Goal: Transaction & Acquisition: Download file/media

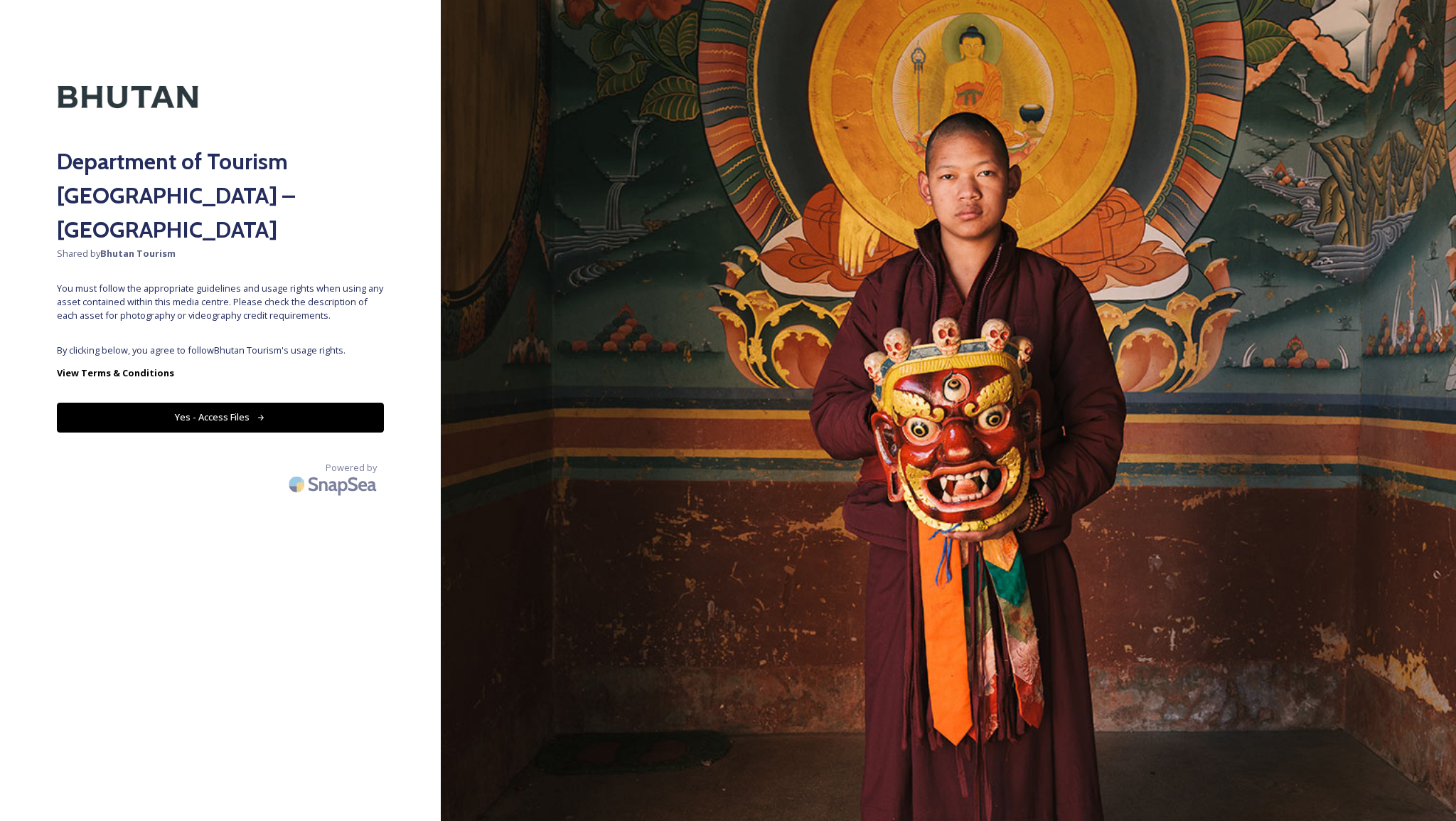
click at [238, 402] on button "Yes - Access Files" at bounding box center [221, 417] width 327 height 29
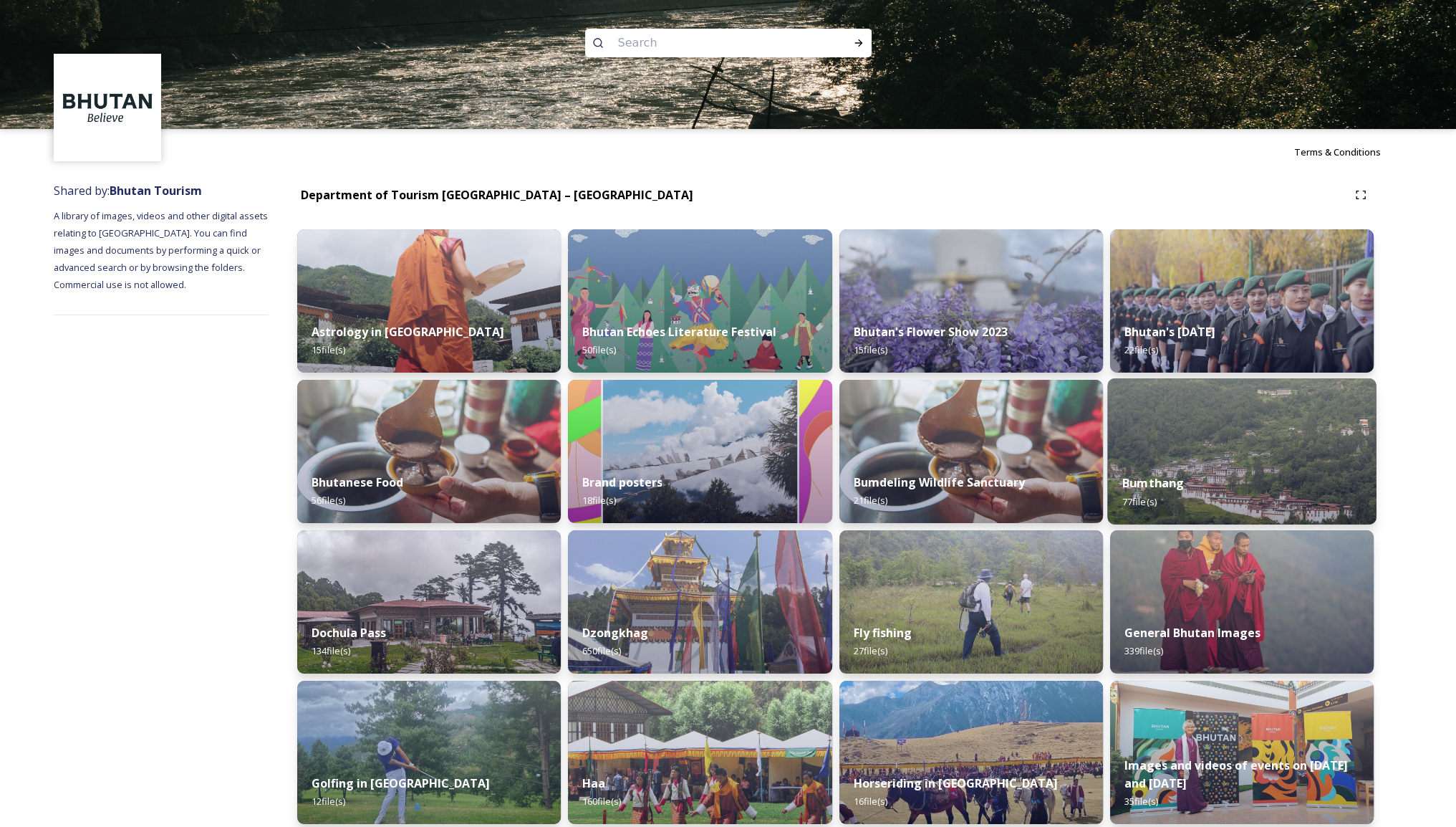
click at [1229, 466] on div "Bumthang 77 file(s)" at bounding box center [1242, 492] width 270 height 66
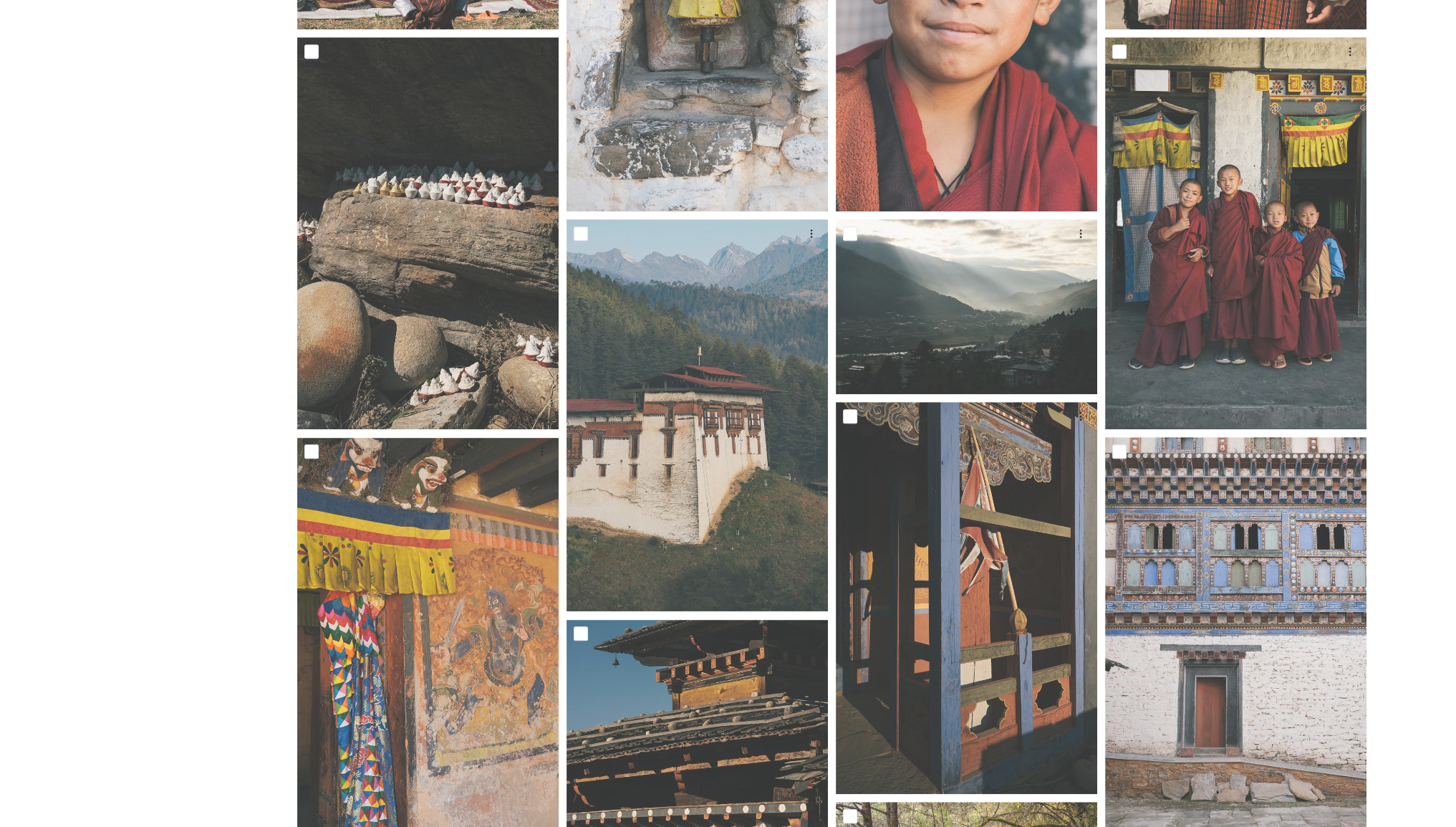
scroll to position [1075, 0]
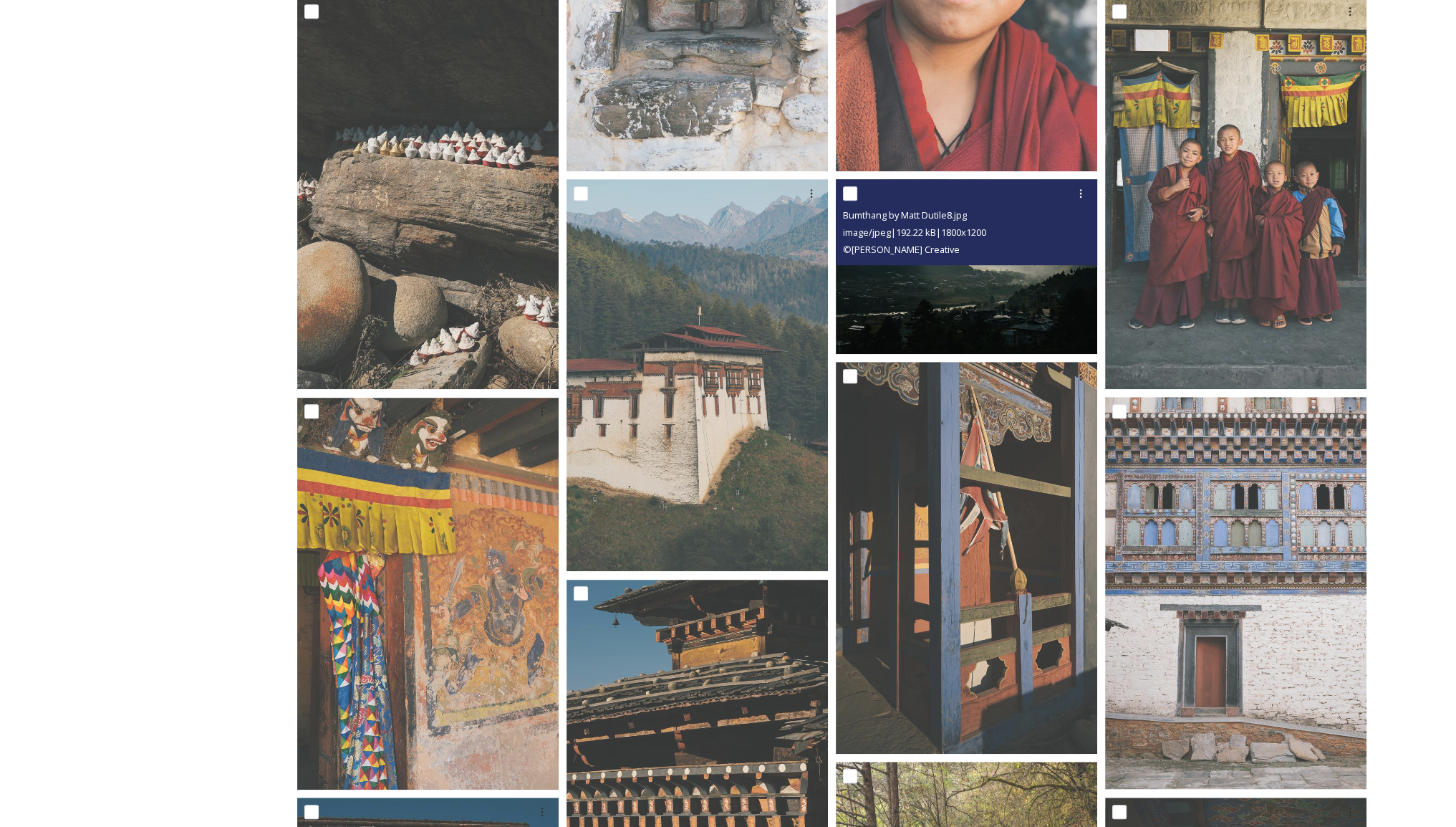
click at [968, 306] on img at bounding box center [966, 267] width 261 height 175
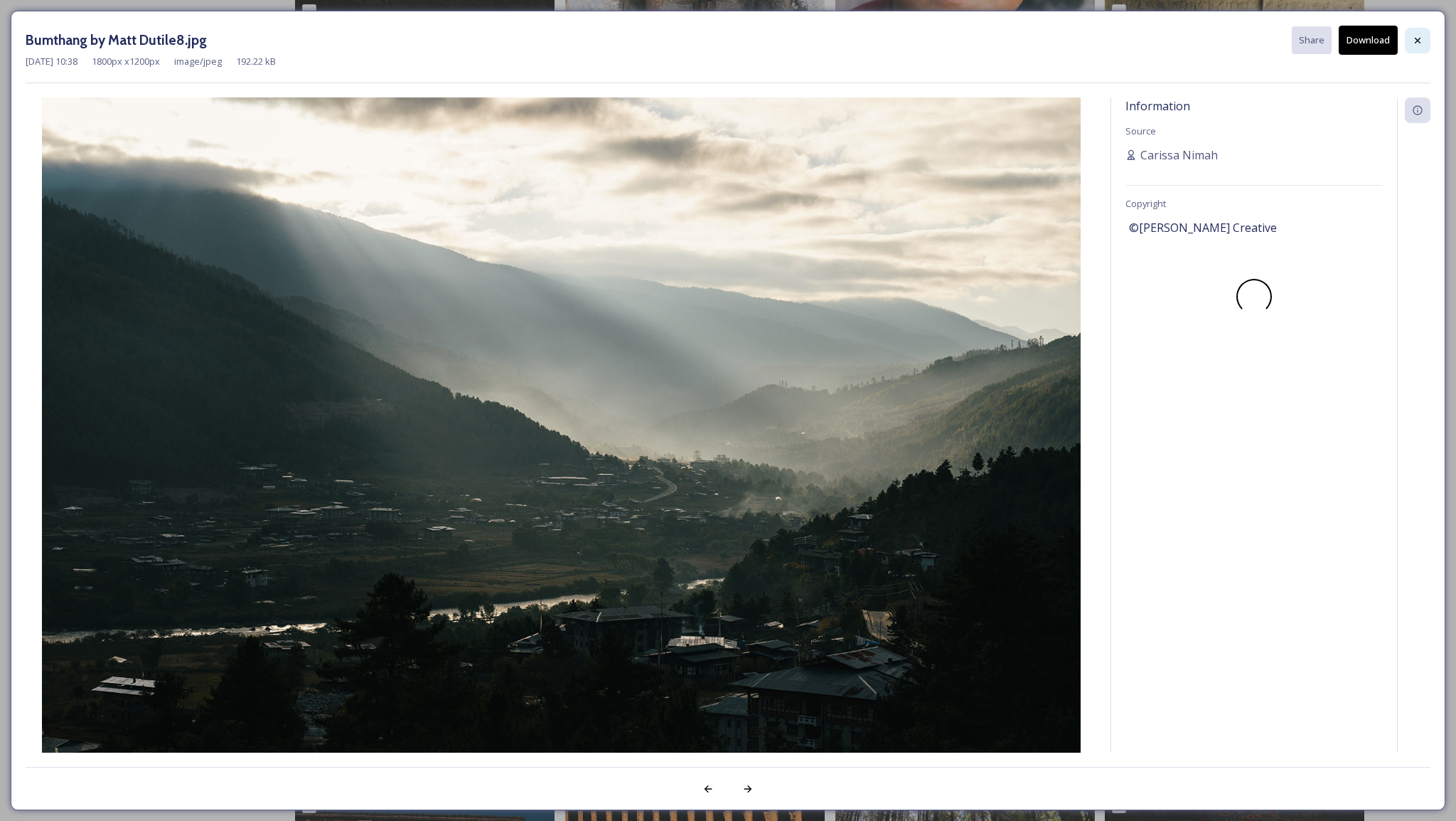
click at [1420, 43] on icon at bounding box center [1417, 41] width 12 height 12
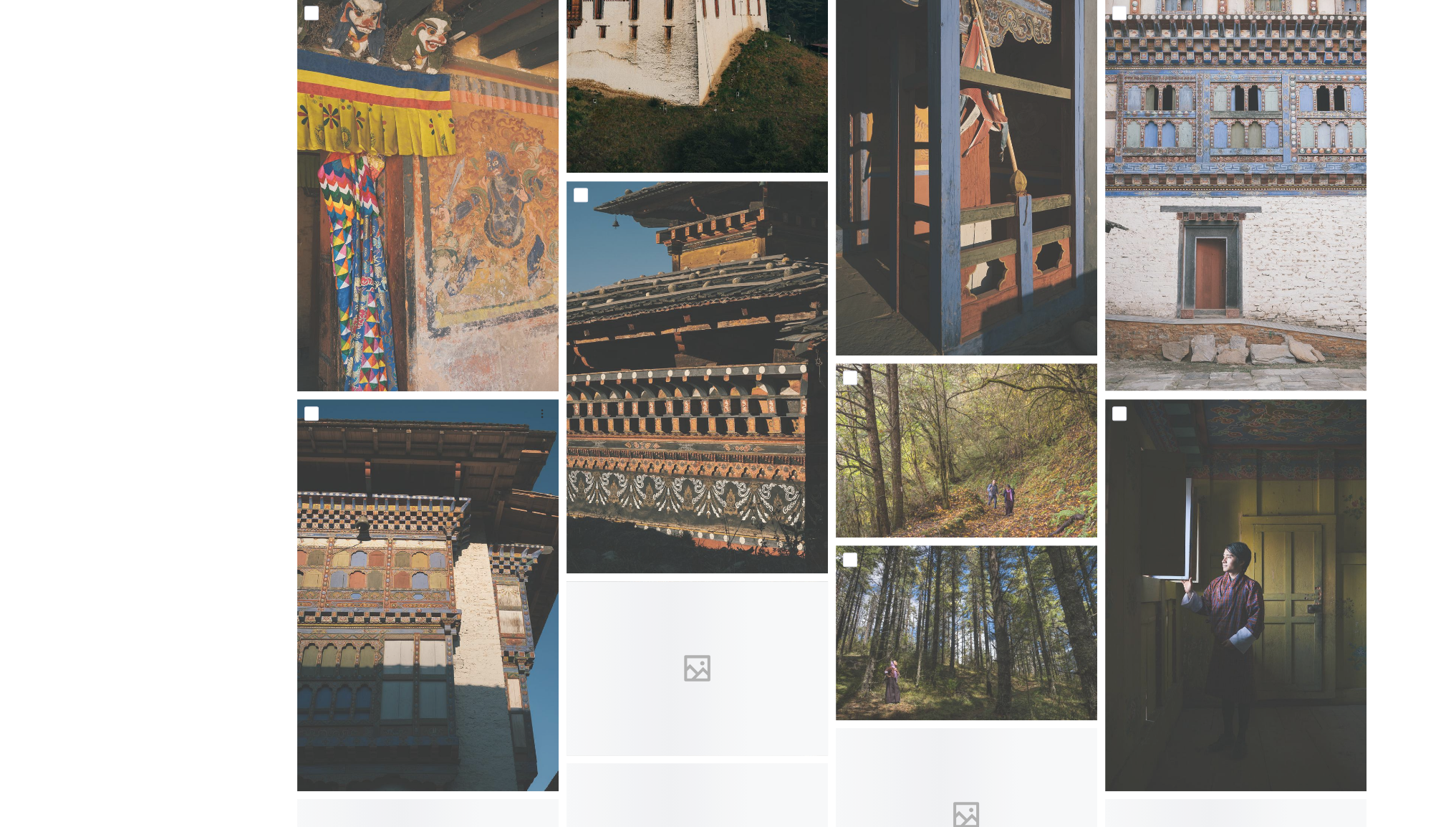
scroll to position [1505, 0]
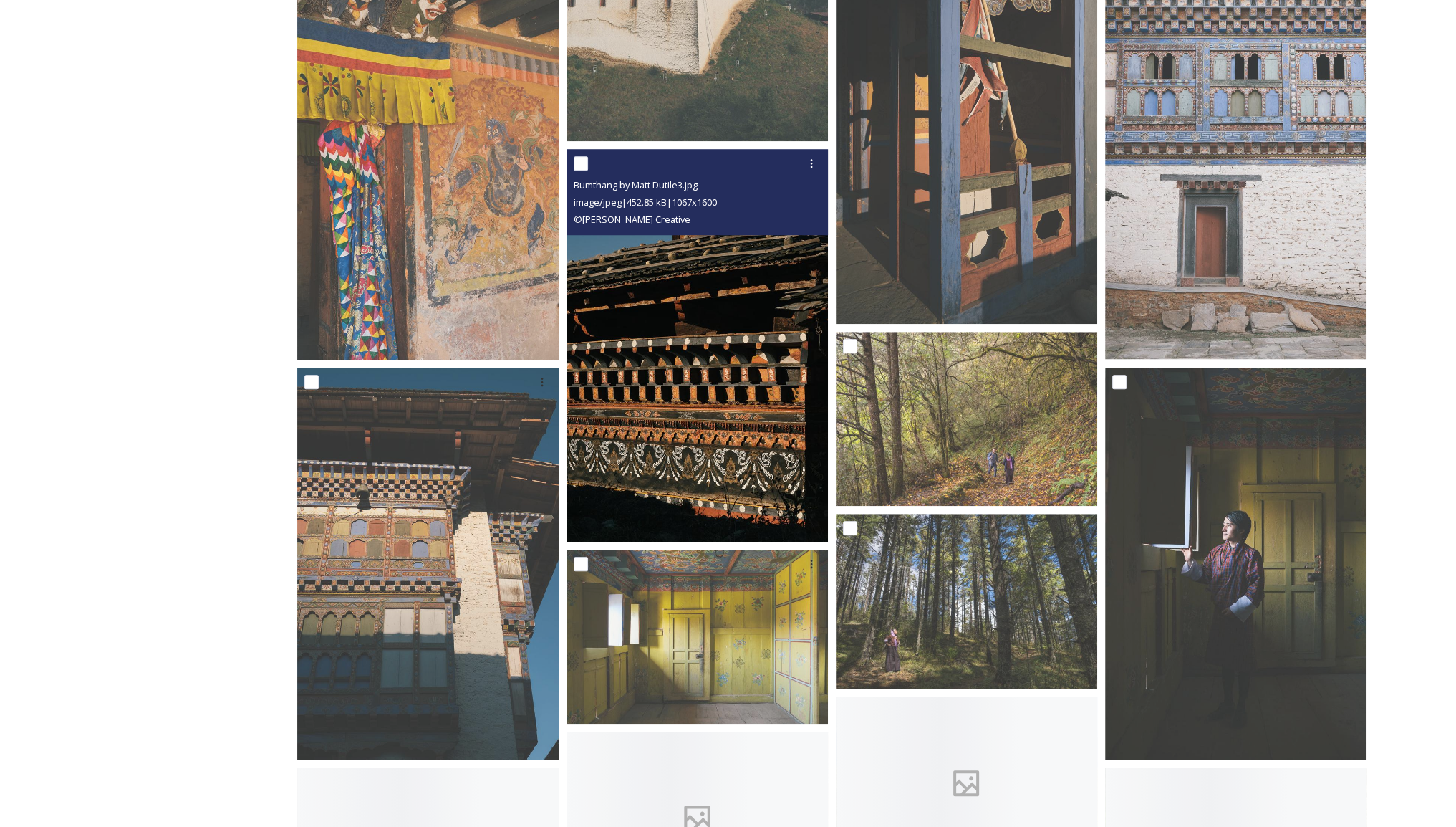
click at [696, 398] on img at bounding box center [697, 345] width 261 height 392
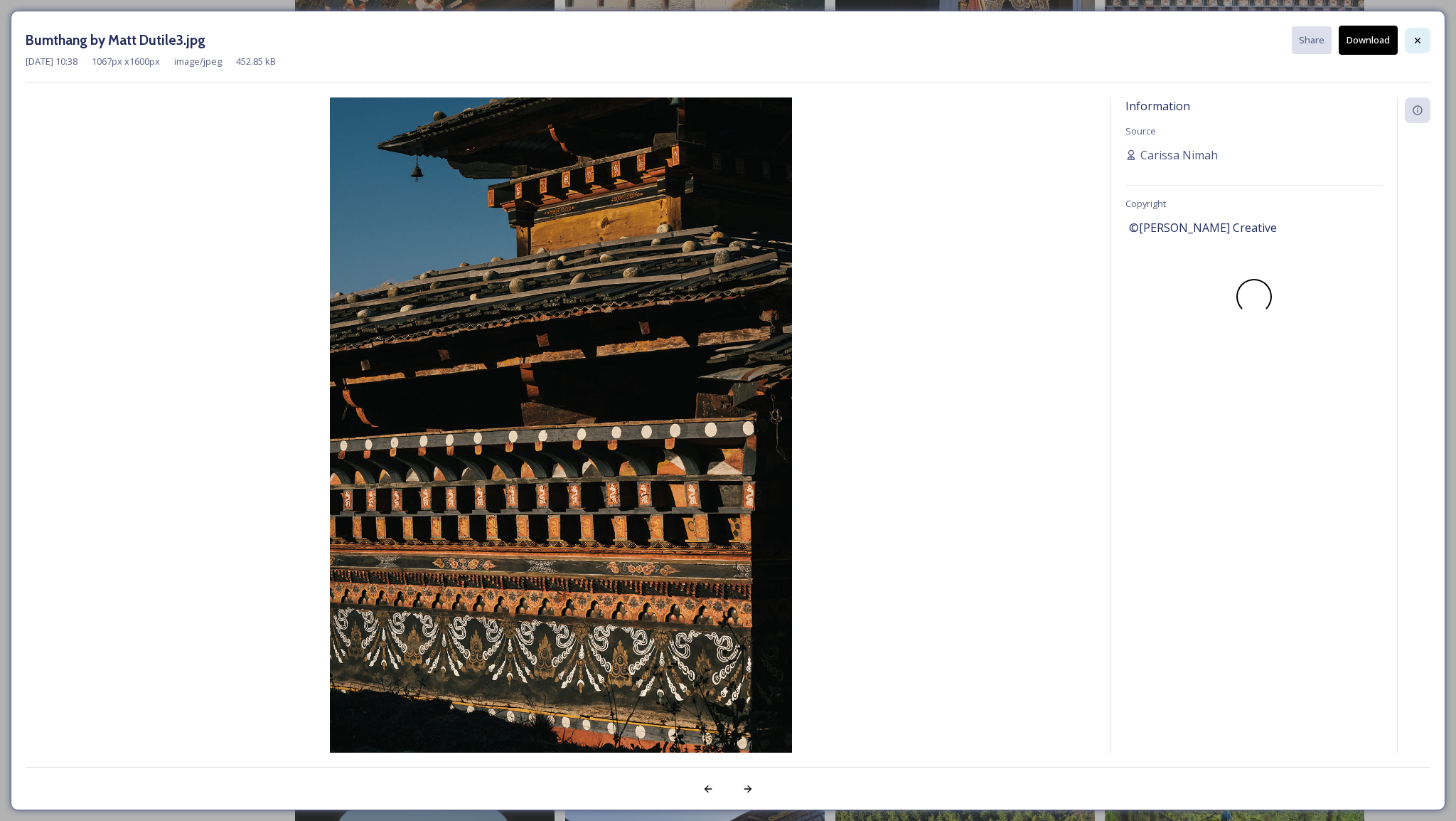
click at [1415, 45] on icon at bounding box center [1417, 41] width 12 height 12
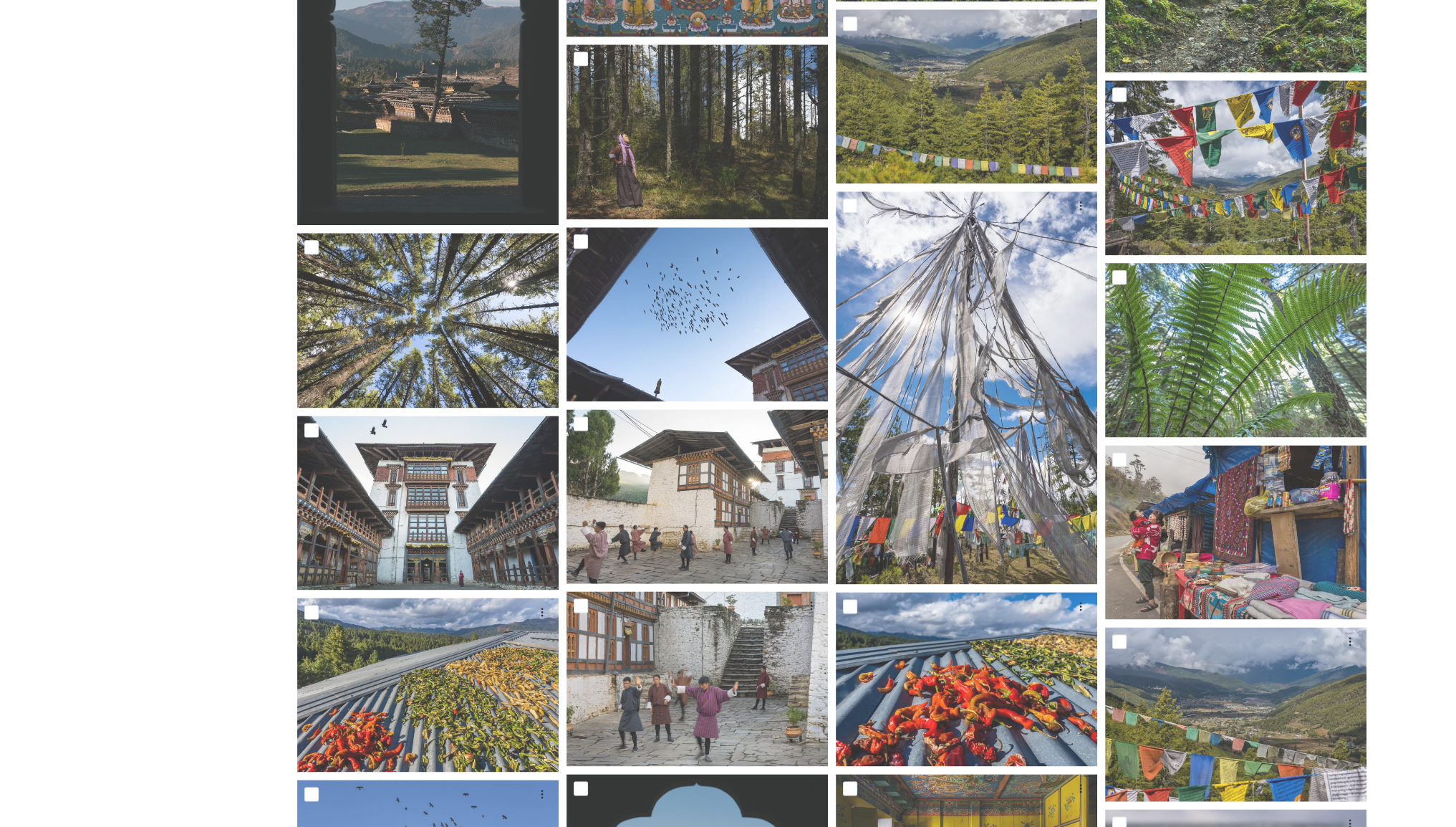
scroll to position [2435, 0]
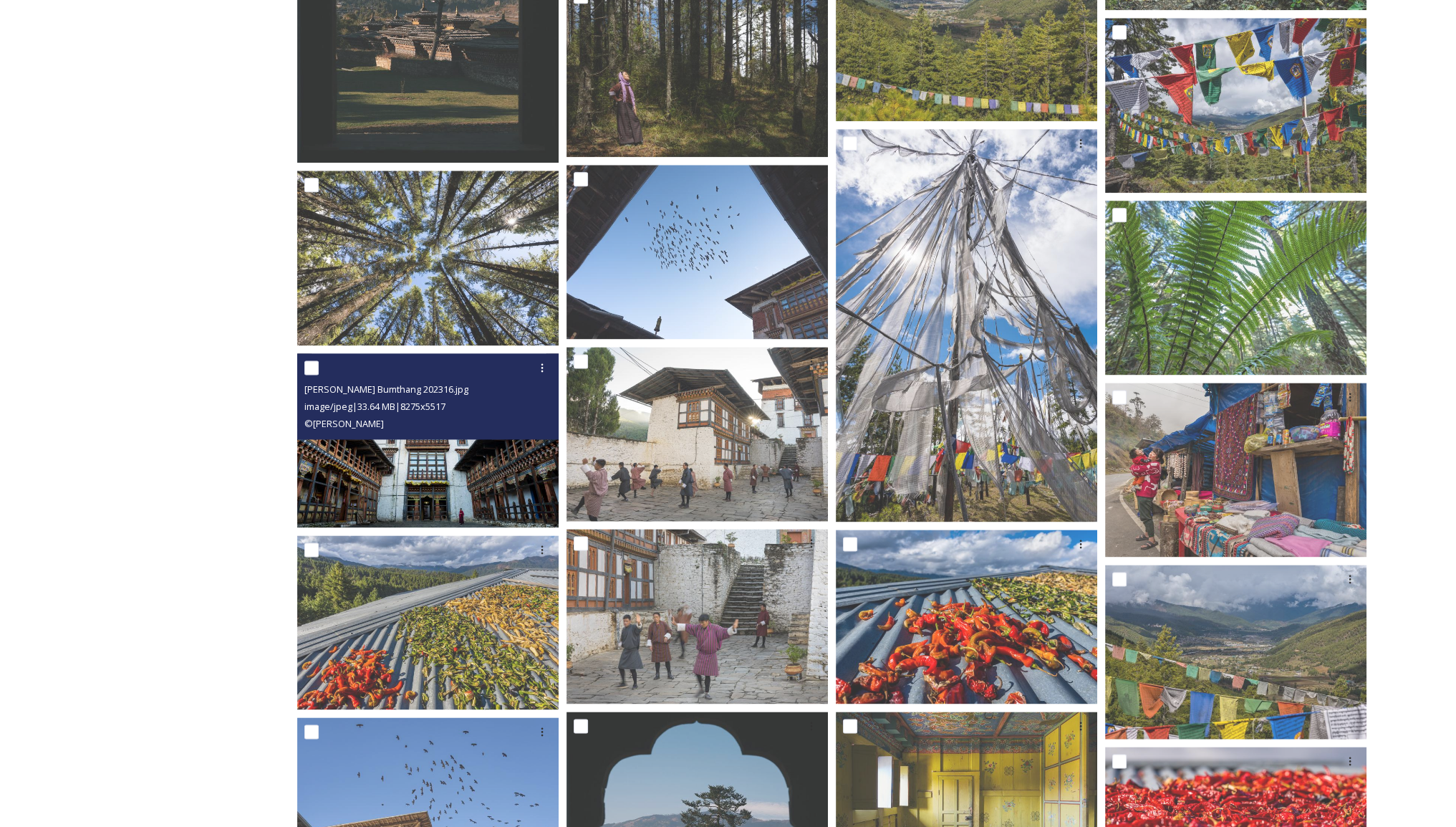
click at [441, 471] on img at bounding box center [427, 441] width 261 height 175
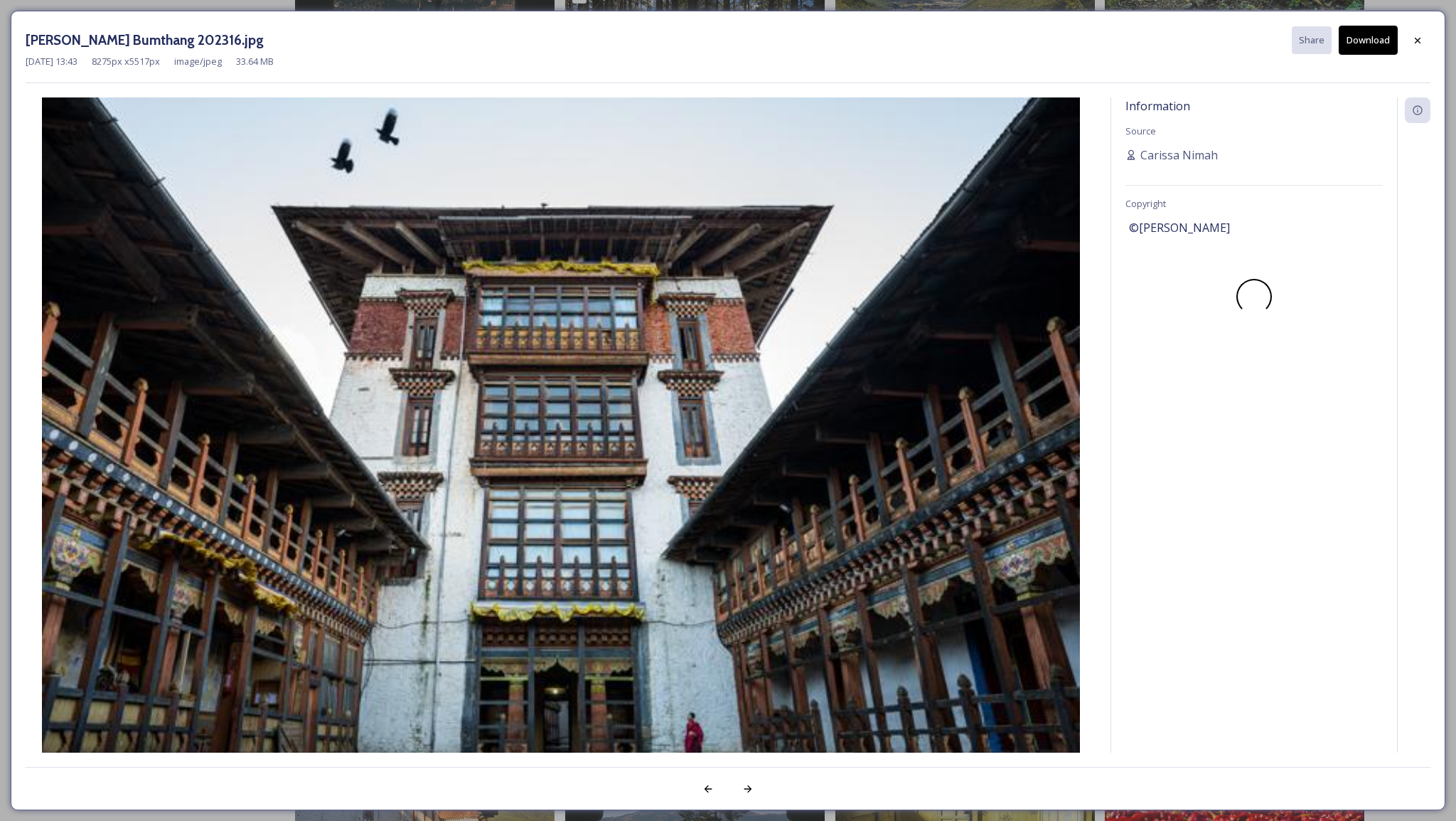
click at [1365, 42] on button "Download" at bounding box center [1367, 40] width 59 height 29
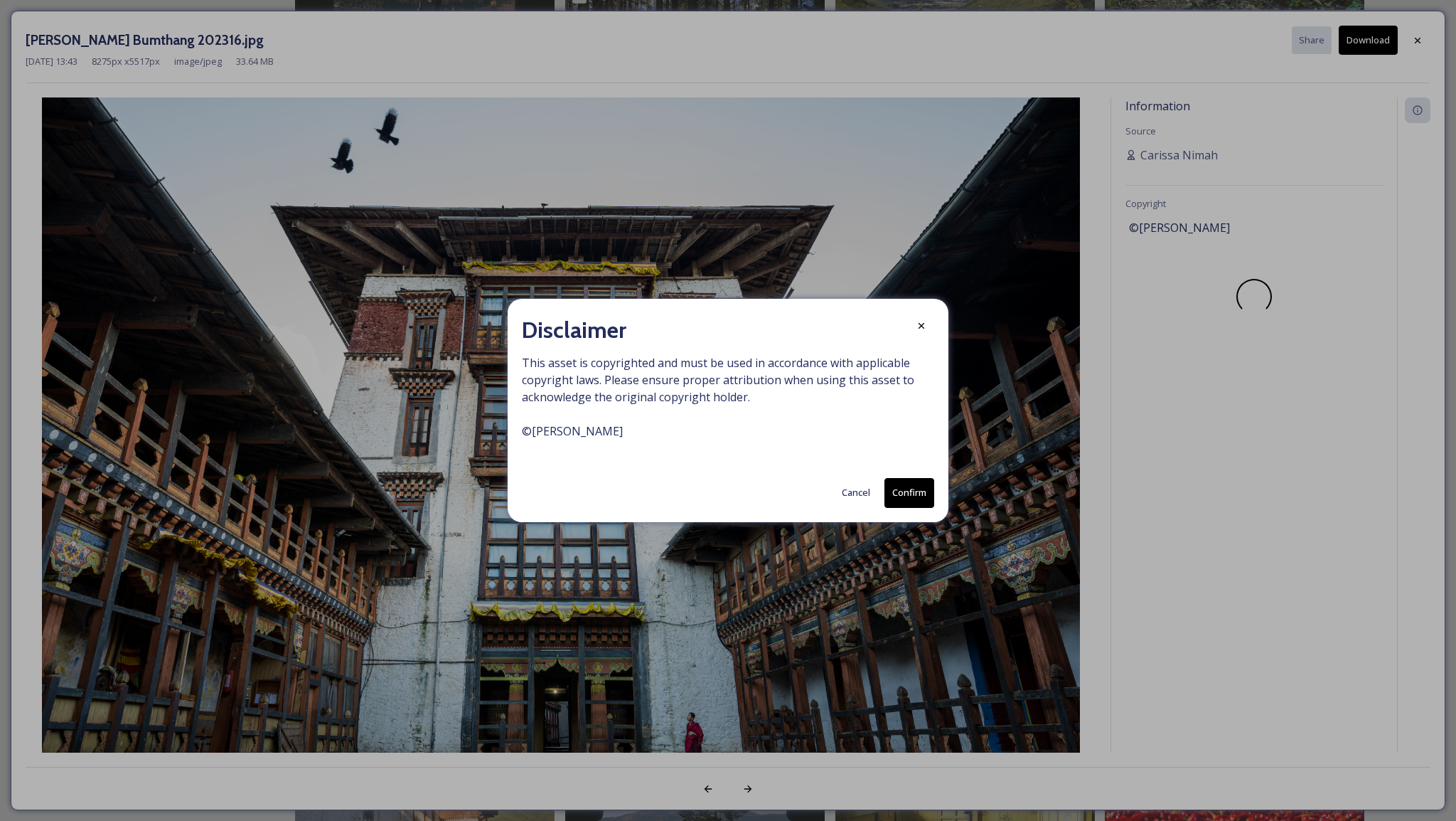
click at [916, 485] on button "Confirm" at bounding box center [908, 493] width 50 height 29
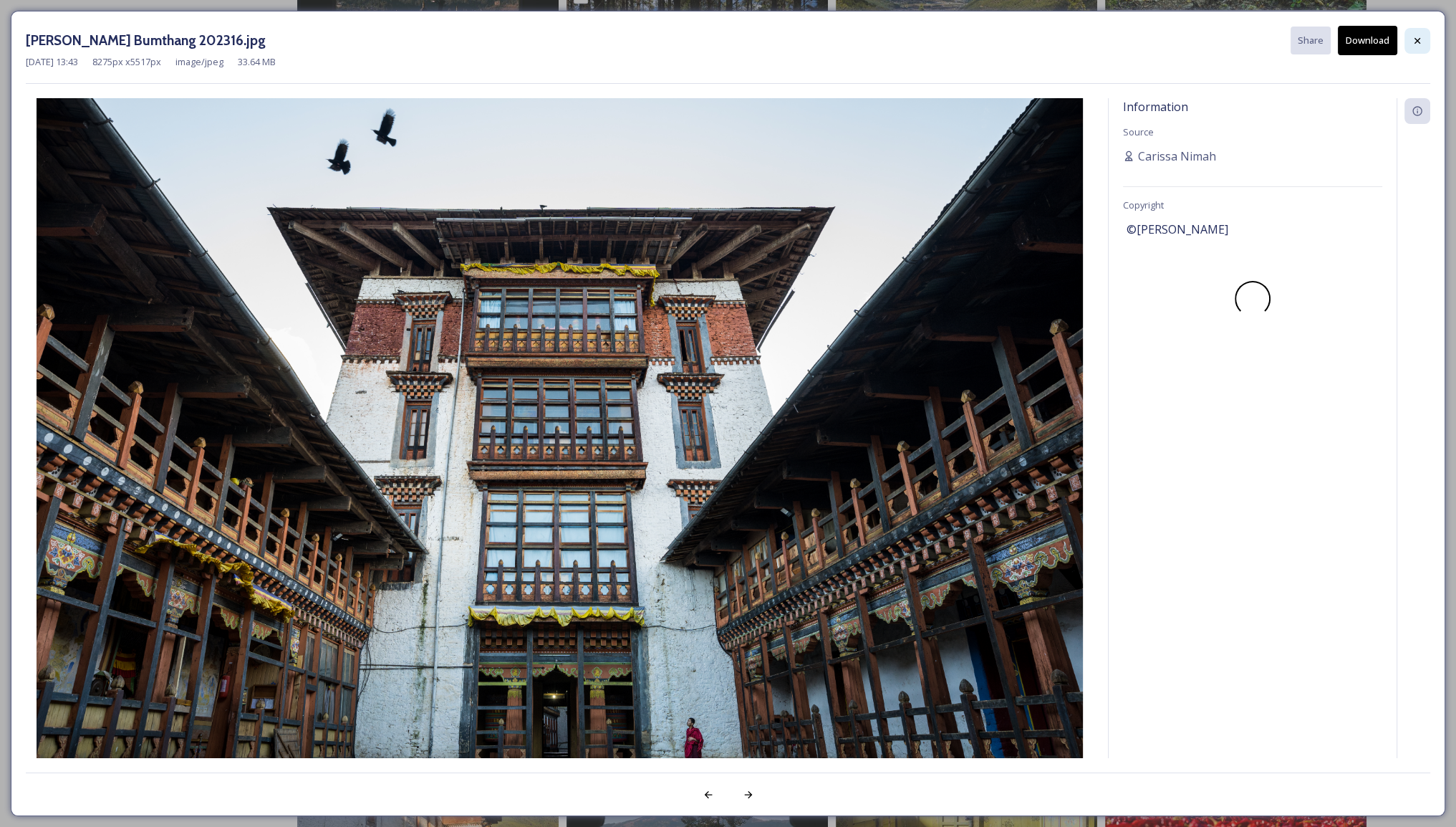
click at [1416, 41] on icon at bounding box center [1417, 40] width 5 height 5
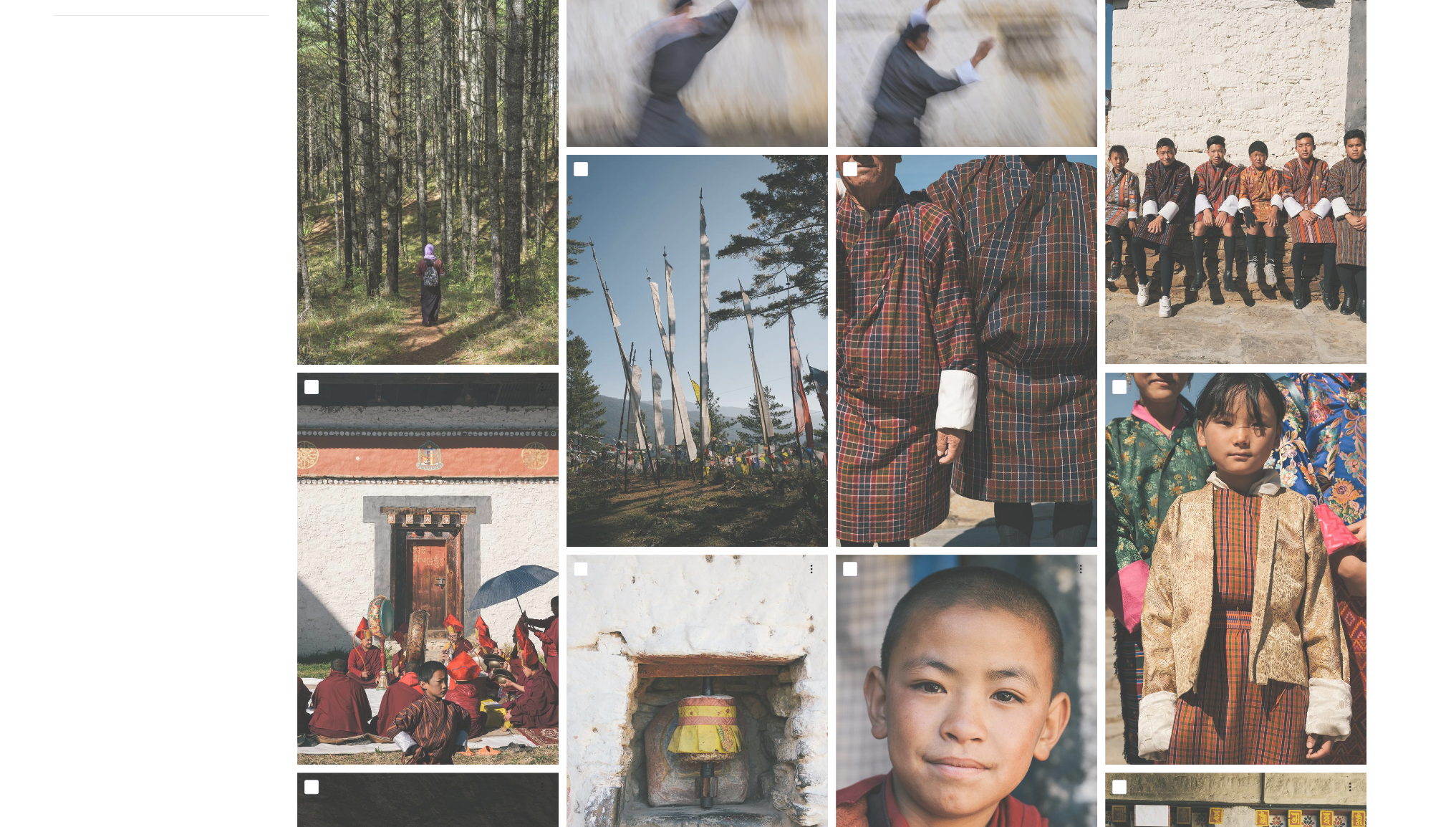
scroll to position [0, 0]
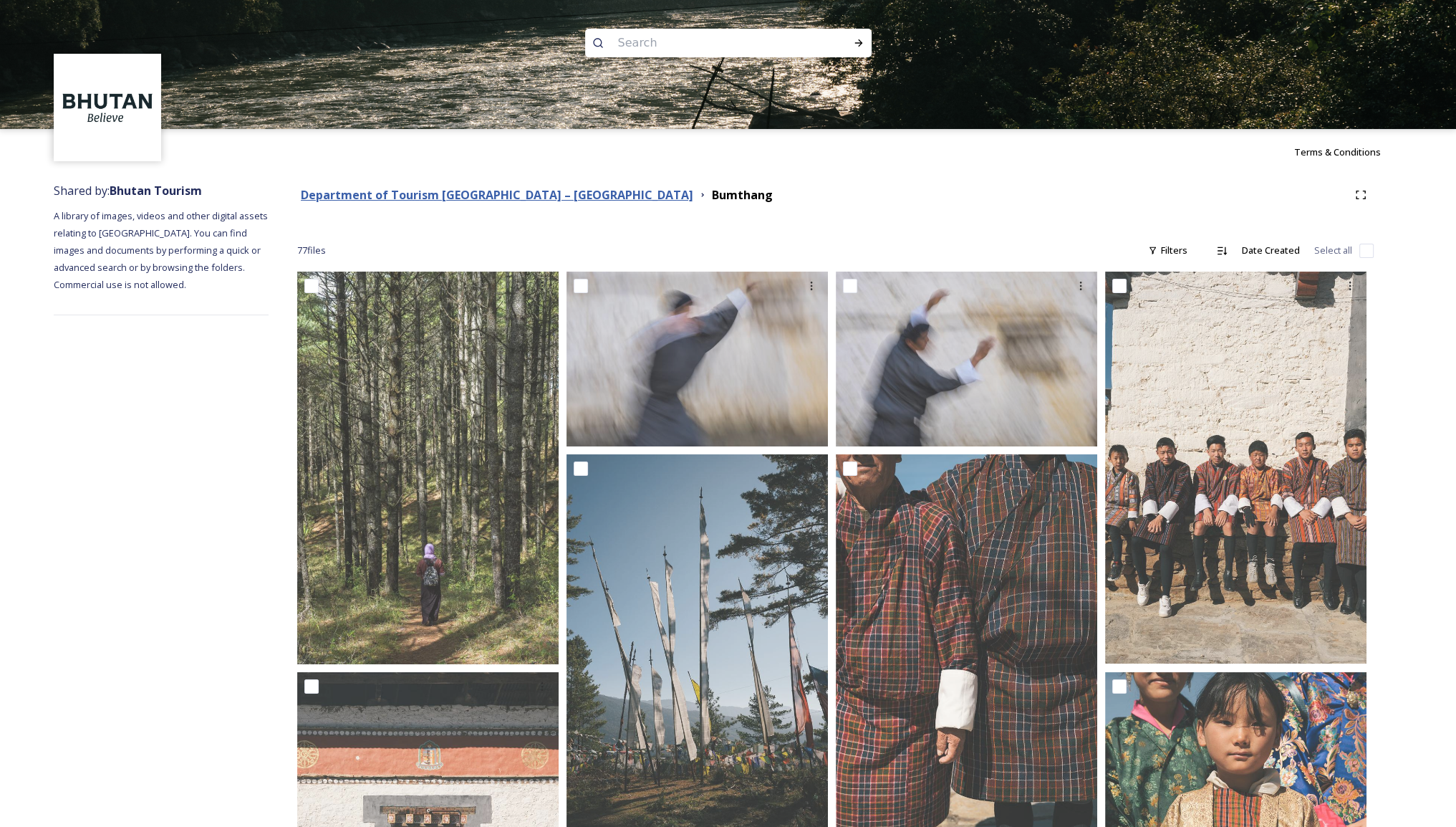
click at [526, 196] on strong "Department of Tourism [GEOGRAPHIC_DATA] – [GEOGRAPHIC_DATA]" at bounding box center [496, 194] width 392 height 15
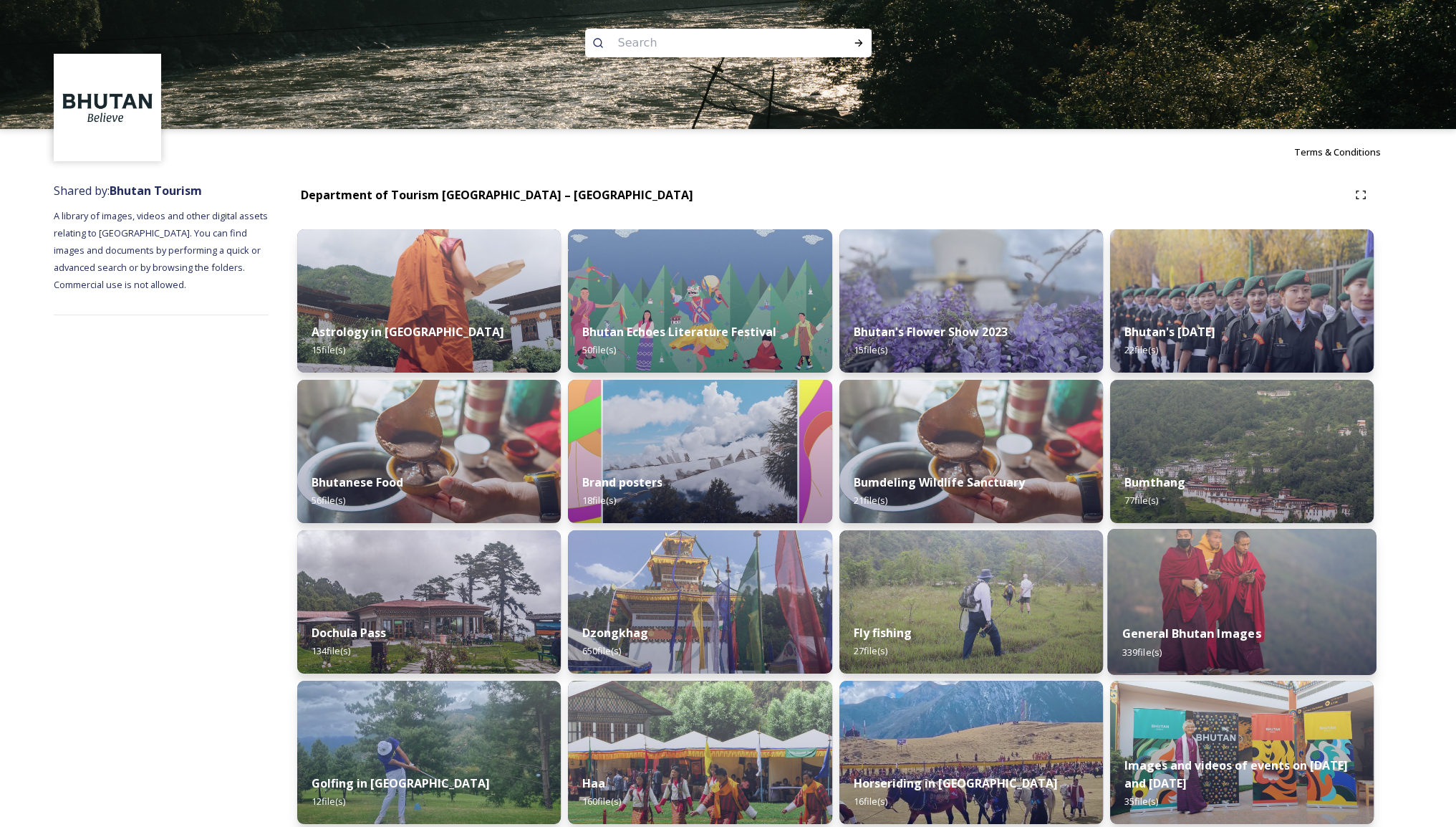
click at [1278, 558] on img at bounding box center [1242, 601] width 270 height 146
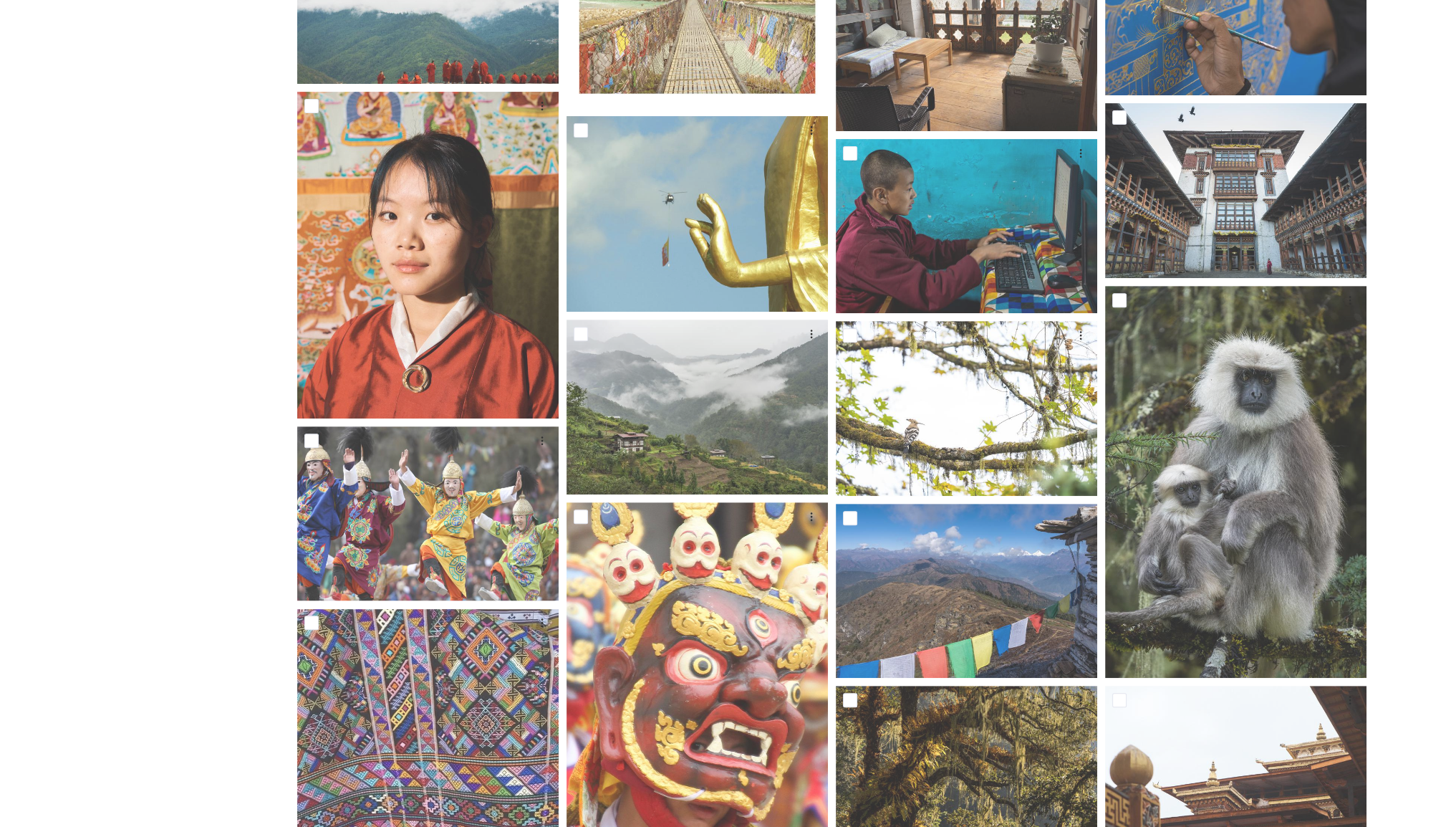
scroll to position [716, 0]
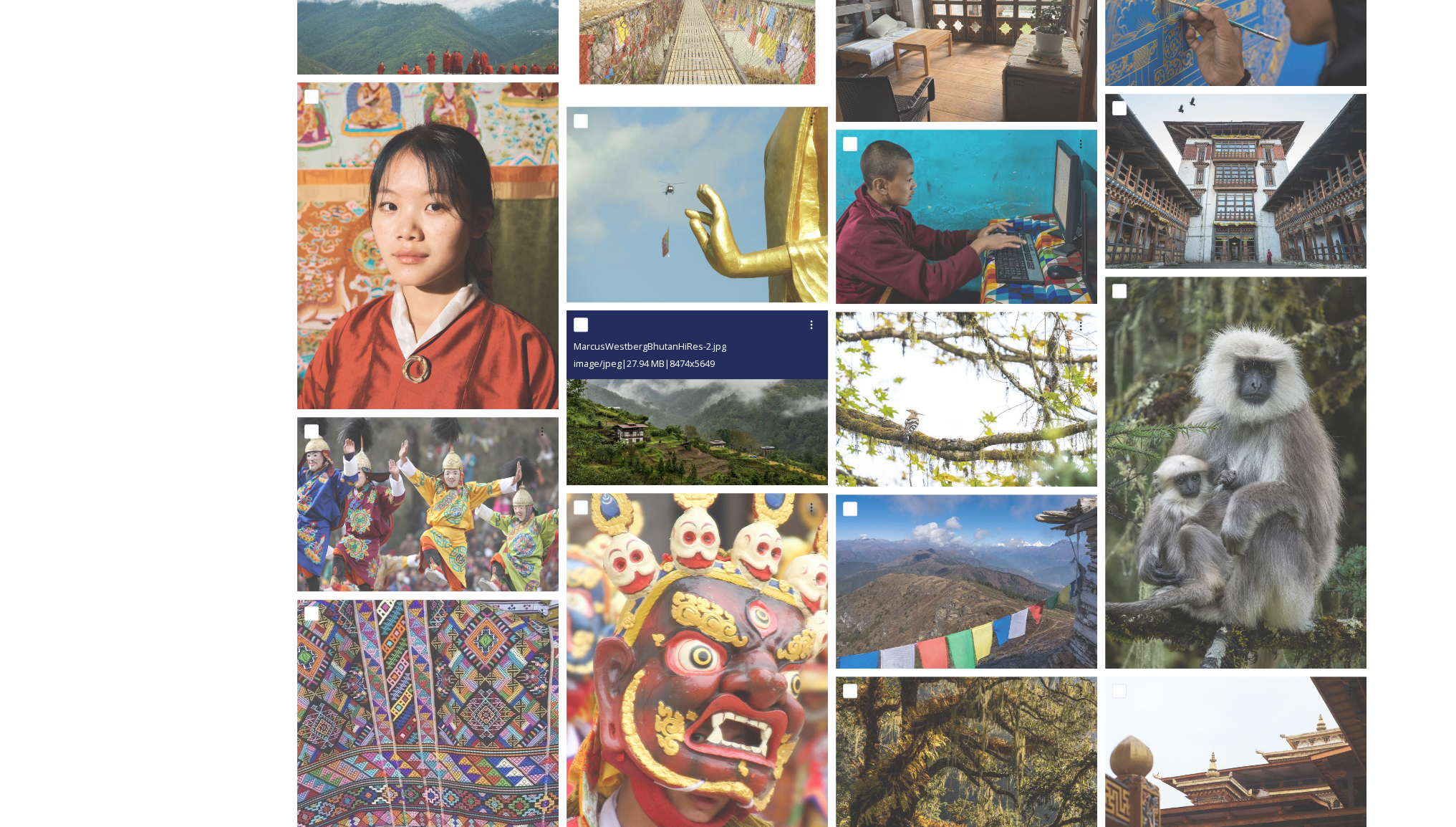
click at [723, 404] on img at bounding box center [697, 398] width 261 height 175
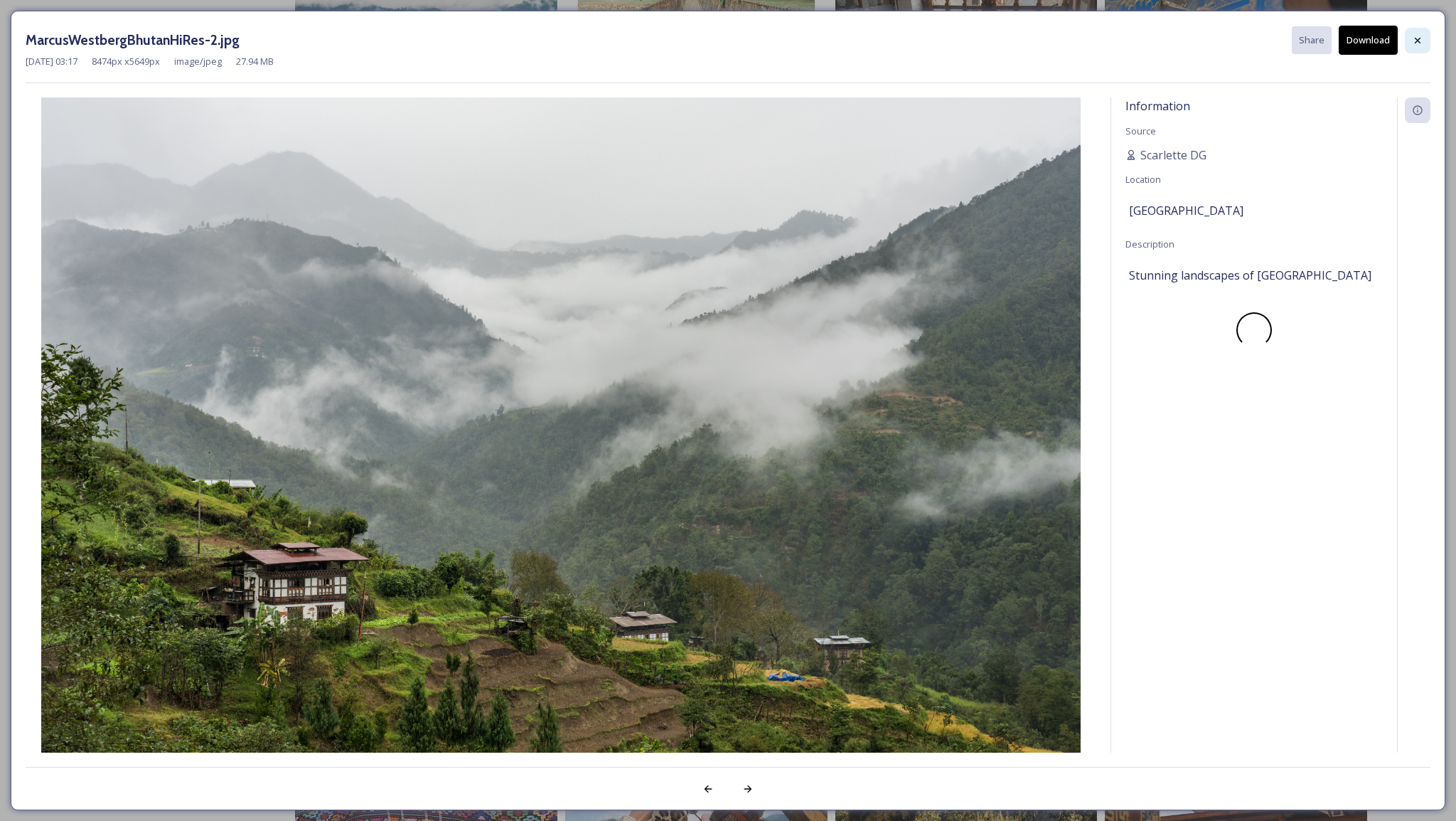
click at [1420, 48] on div at bounding box center [1417, 41] width 25 height 25
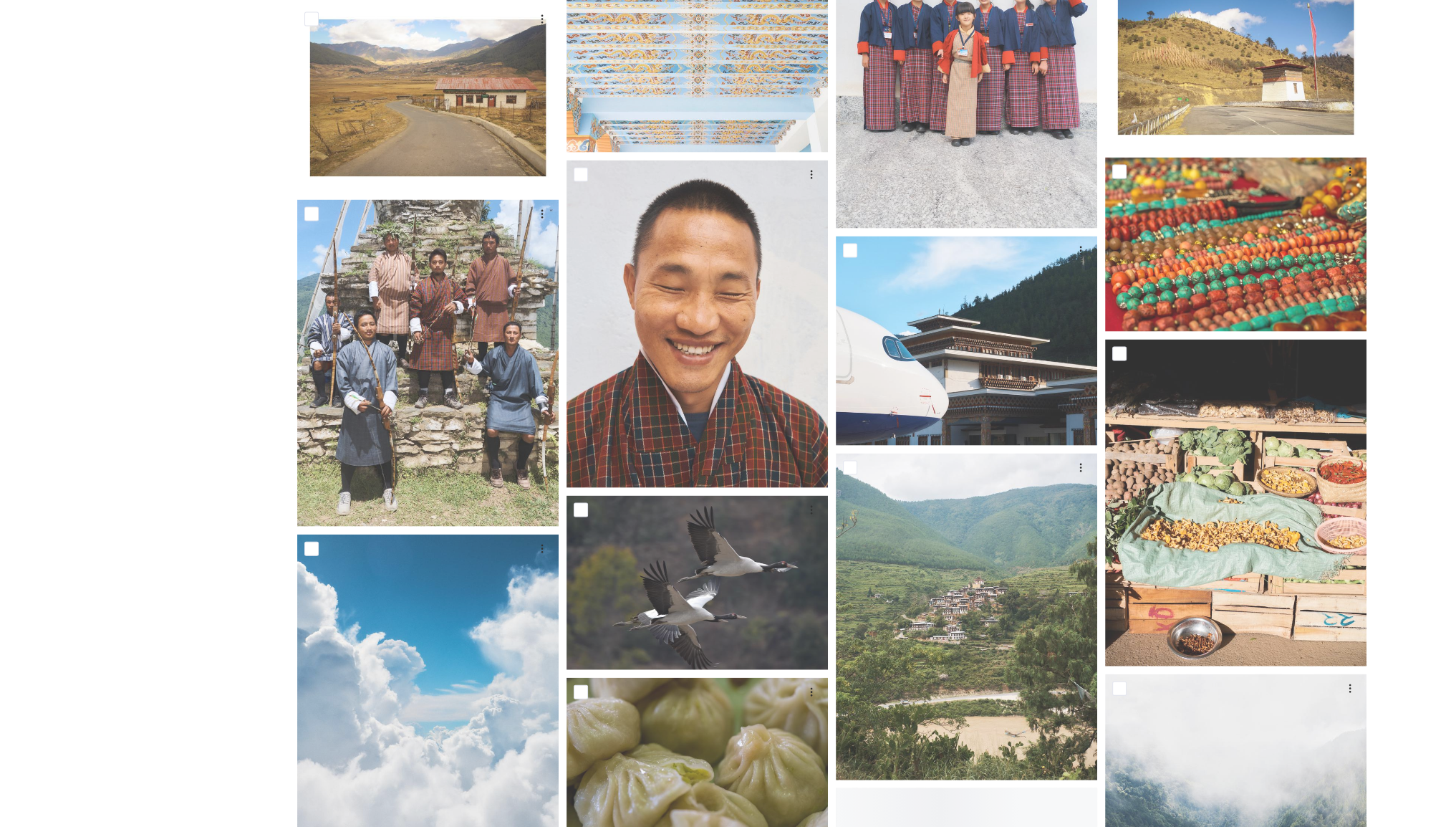
scroll to position [4298, 0]
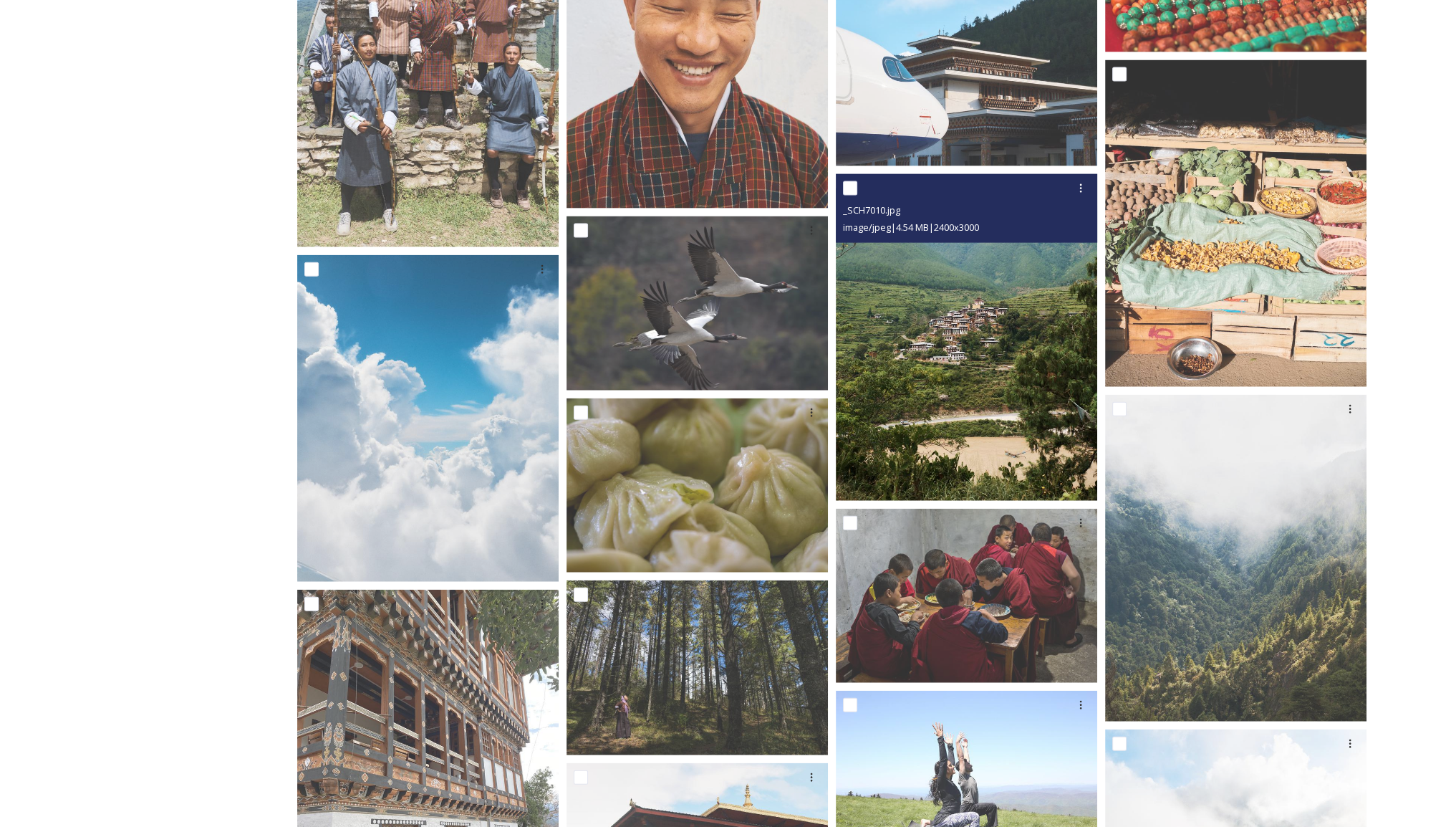
click at [960, 341] on img at bounding box center [966, 337] width 261 height 327
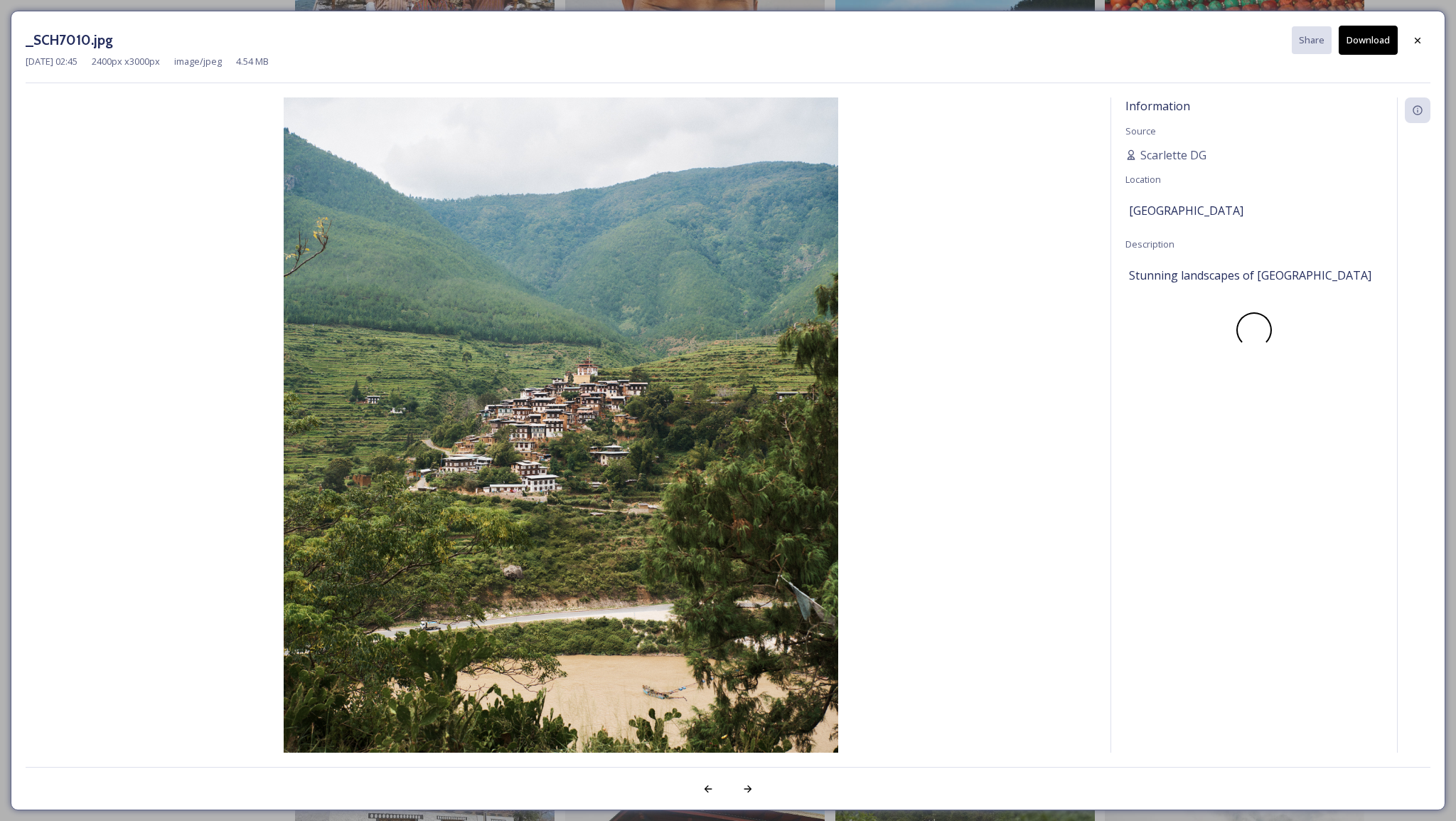
click at [1370, 45] on button "Download" at bounding box center [1367, 40] width 59 height 29
click at [1413, 35] on icon at bounding box center [1417, 41] width 12 height 12
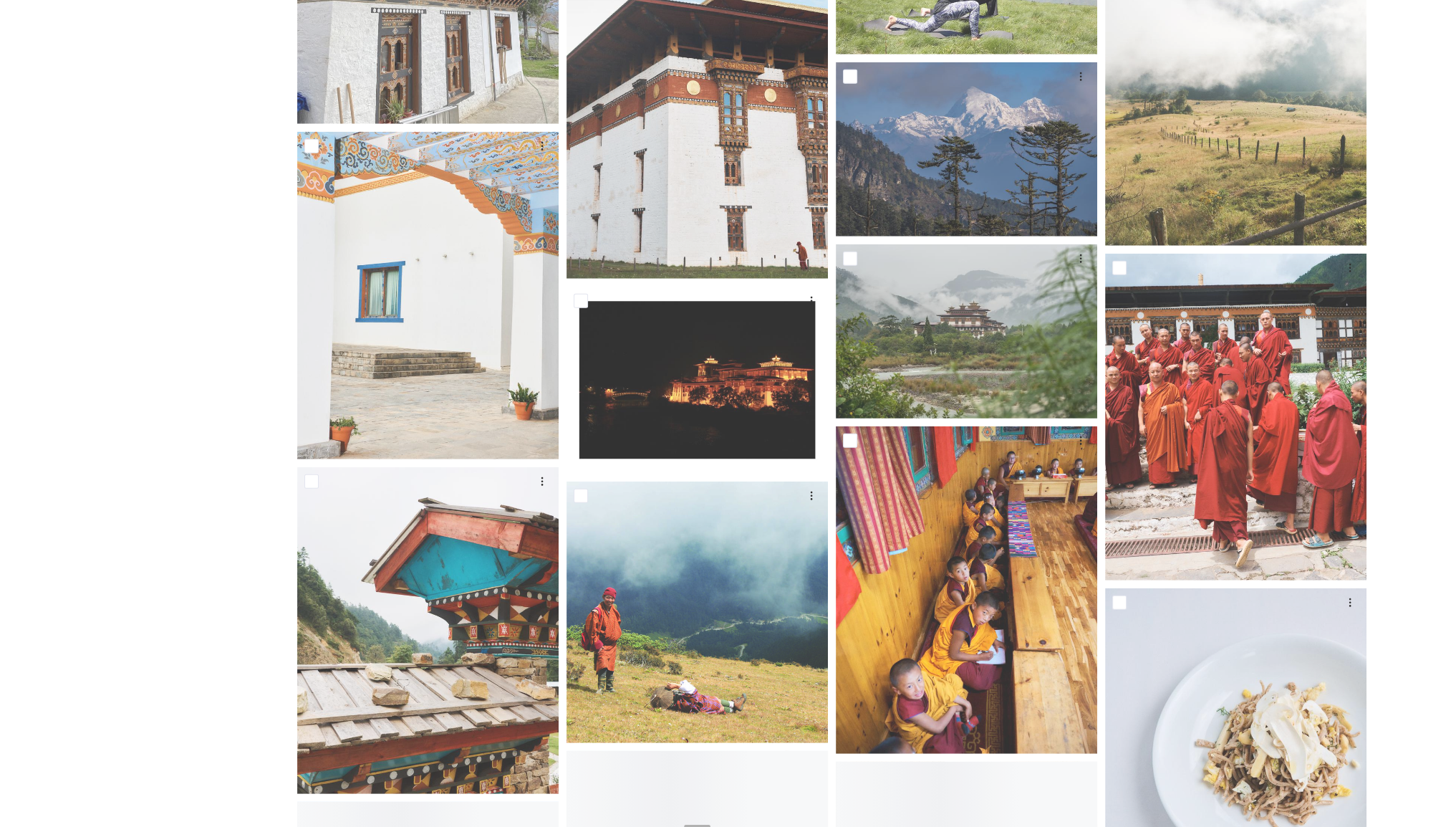
scroll to position [5086, 0]
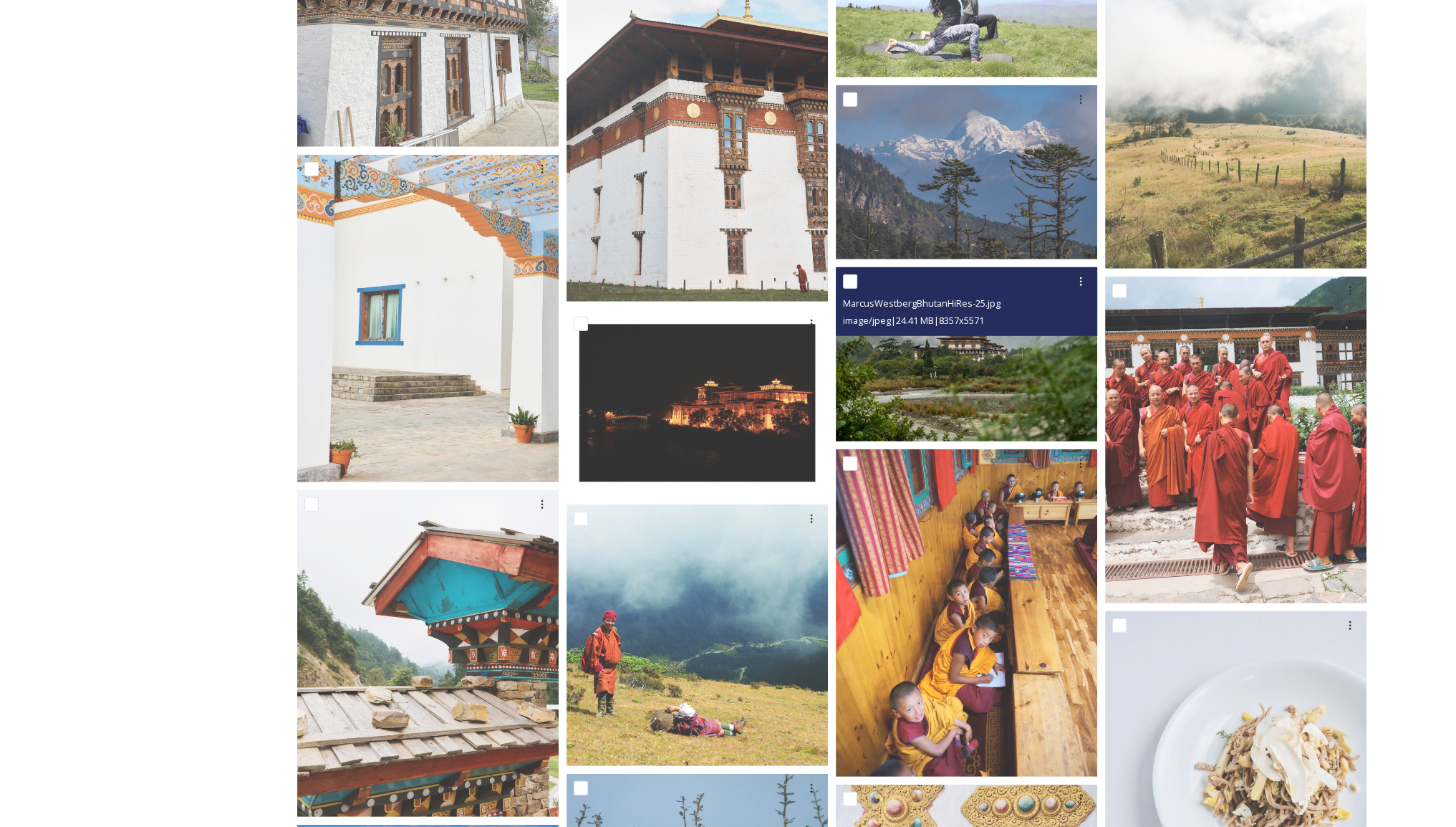
click at [942, 383] on img at bounding box center [966, 354] width 261 height 175
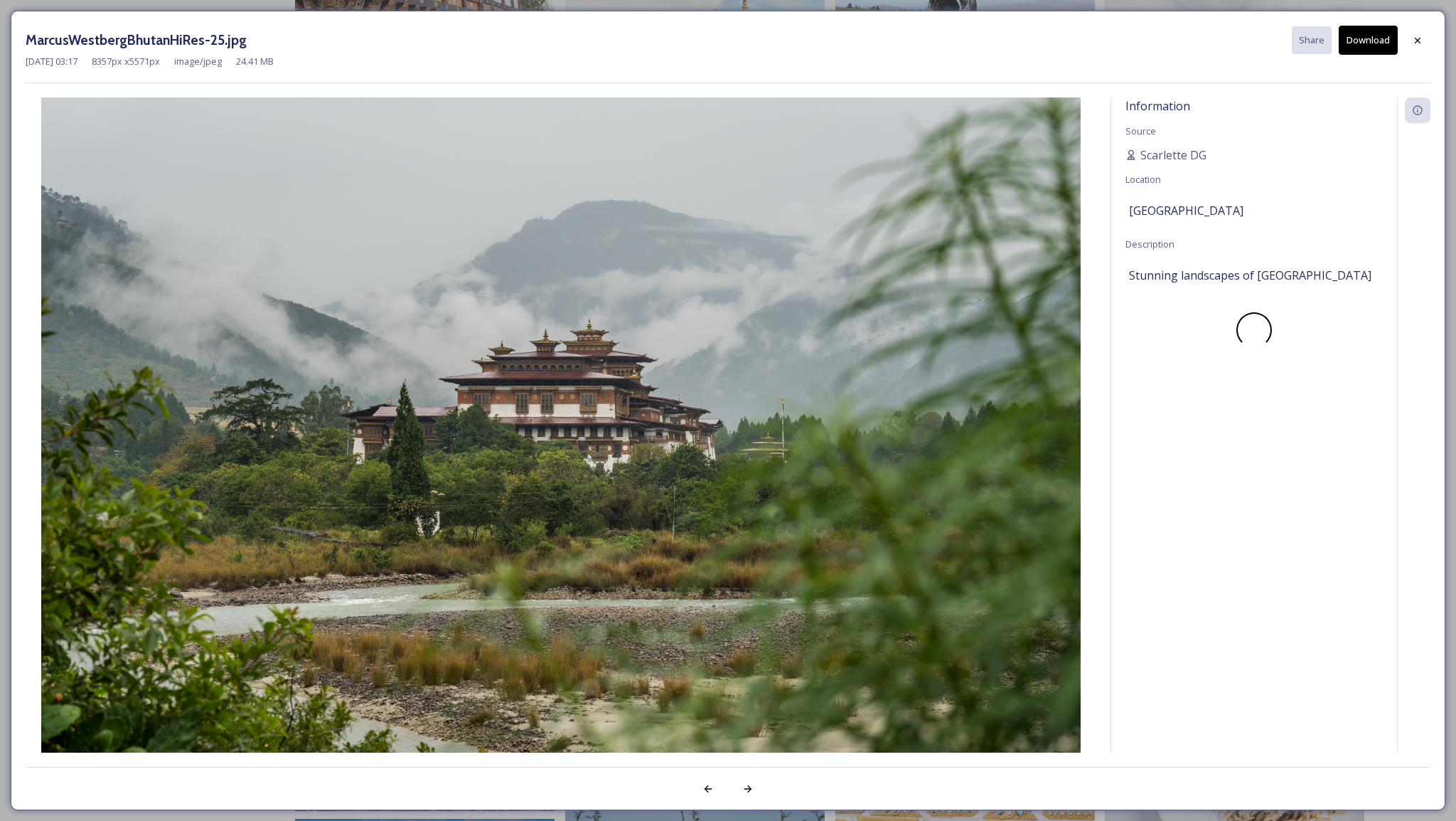
click at [1365, 43] on button "Download" at bounding box center [1367, 40] width 59 height 29
click at [1420, 38] on icon at bounding box center [1417, 41] width 12 height 12
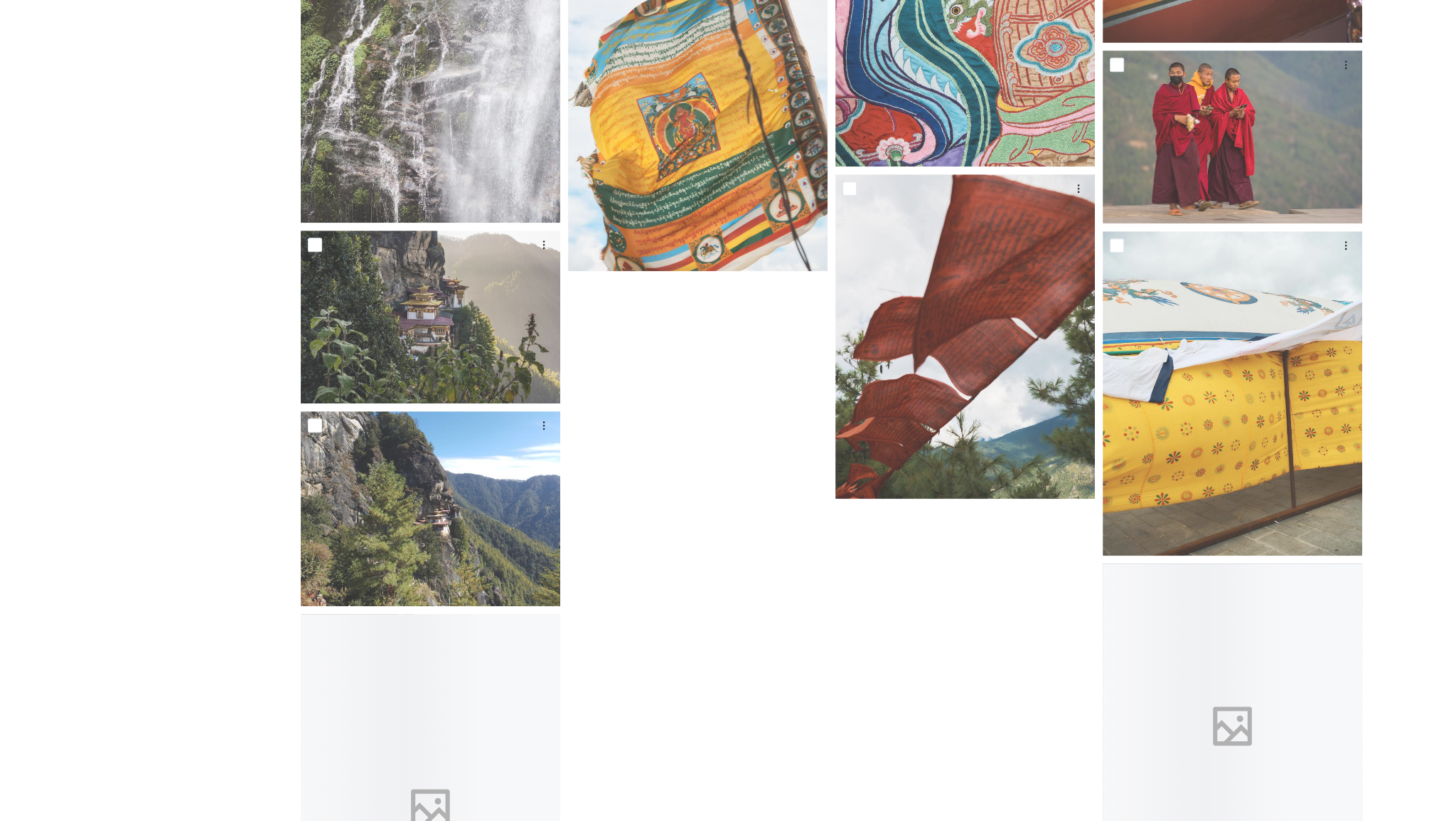
scroll to position [23467, 0]
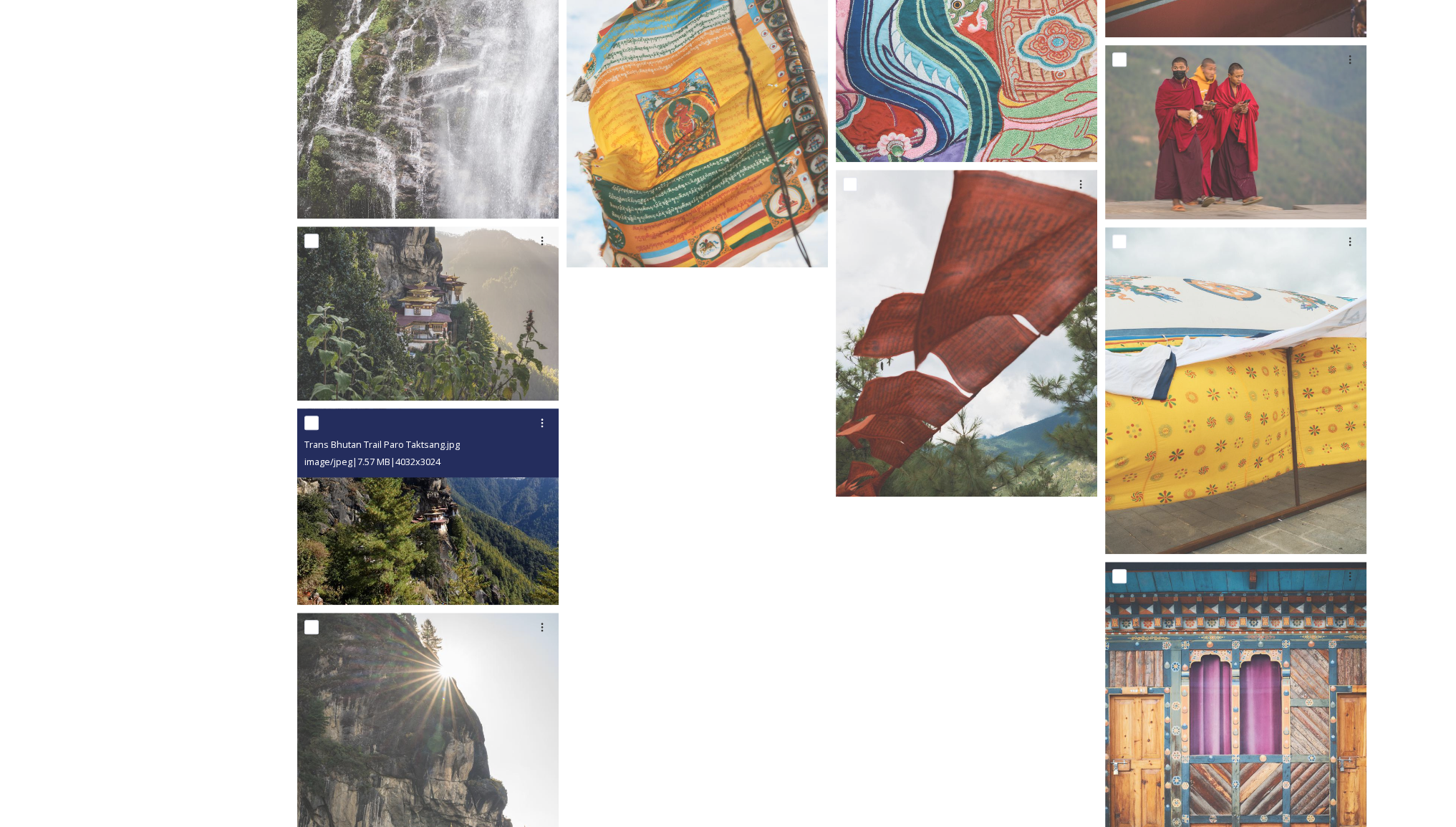
click at [427, 522] on img at bounding box center [427, 505] width 261 height 196
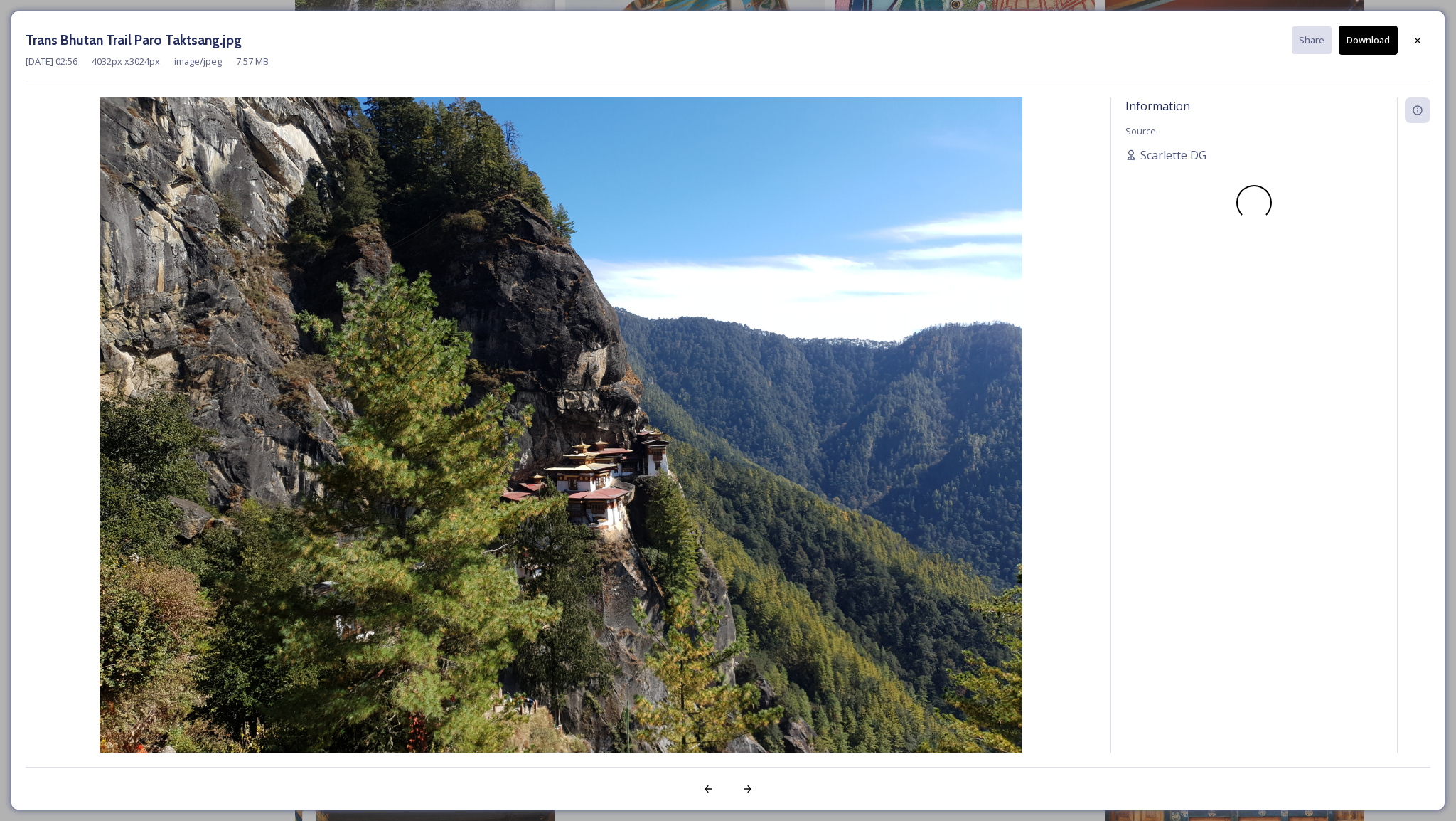
click at [1358, 42] on button "Download" at bounding box center [1367, 40] width 59 height 29
